Goal: Navigation & Orientation: Go to known website

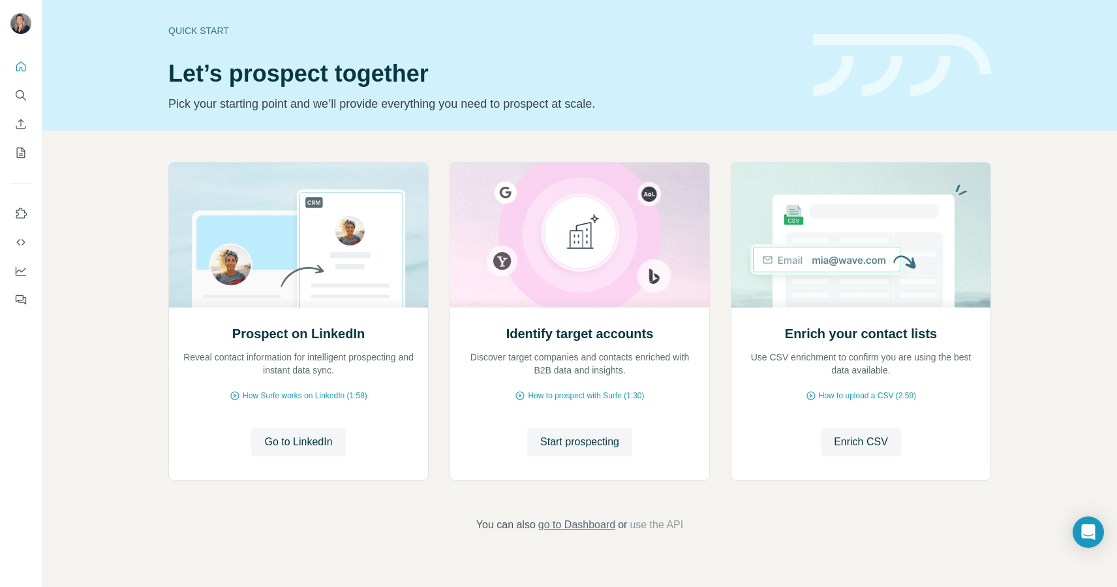
click at [567, 525] on span "go to Dashboard" at bounding box center [576, 525] width 77 height 16
click at [310, 441] on span "Go to LinkedIn" at bounding box center [298, 442] width 68 height 16
click at [578, 527] on span "go to Dashboard" at bounding box center [576, 525] width 77 height 16
